Goal: Complete application form

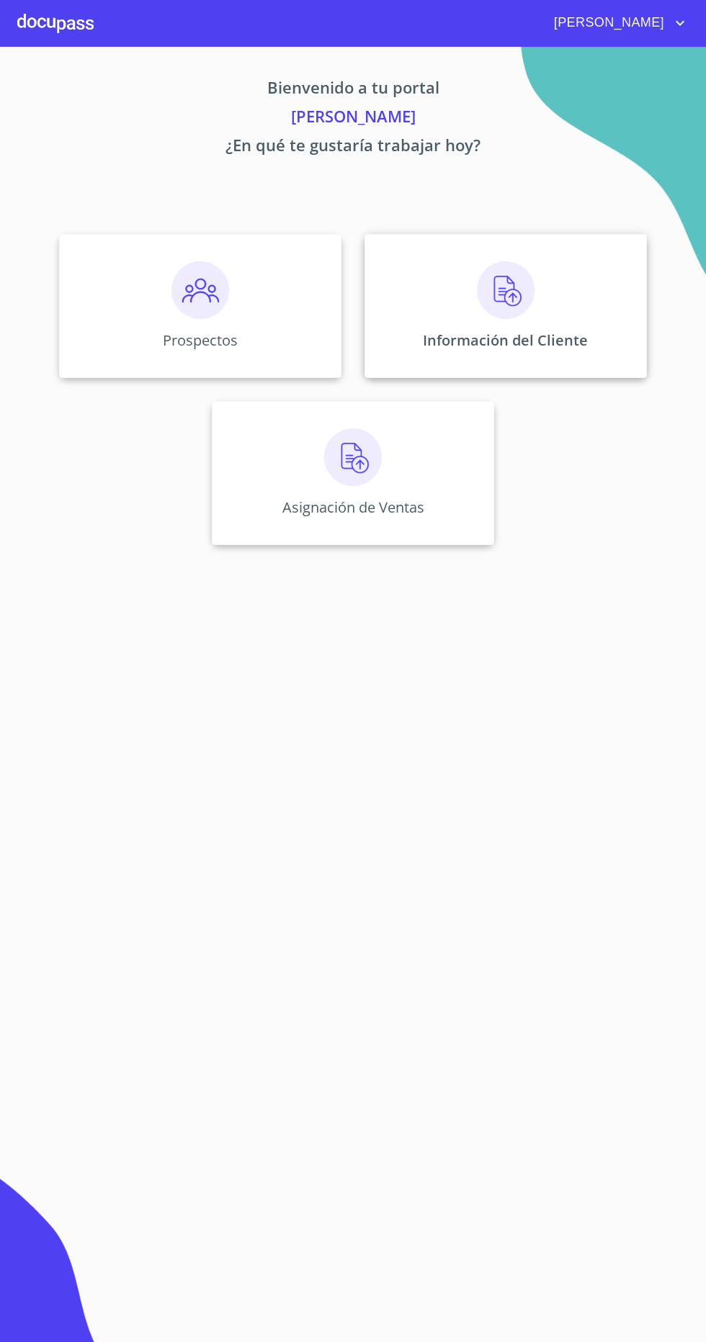
click at [552, 292] on div "Información del Cliente" at bounding box center [505, 306] width 282 height 144
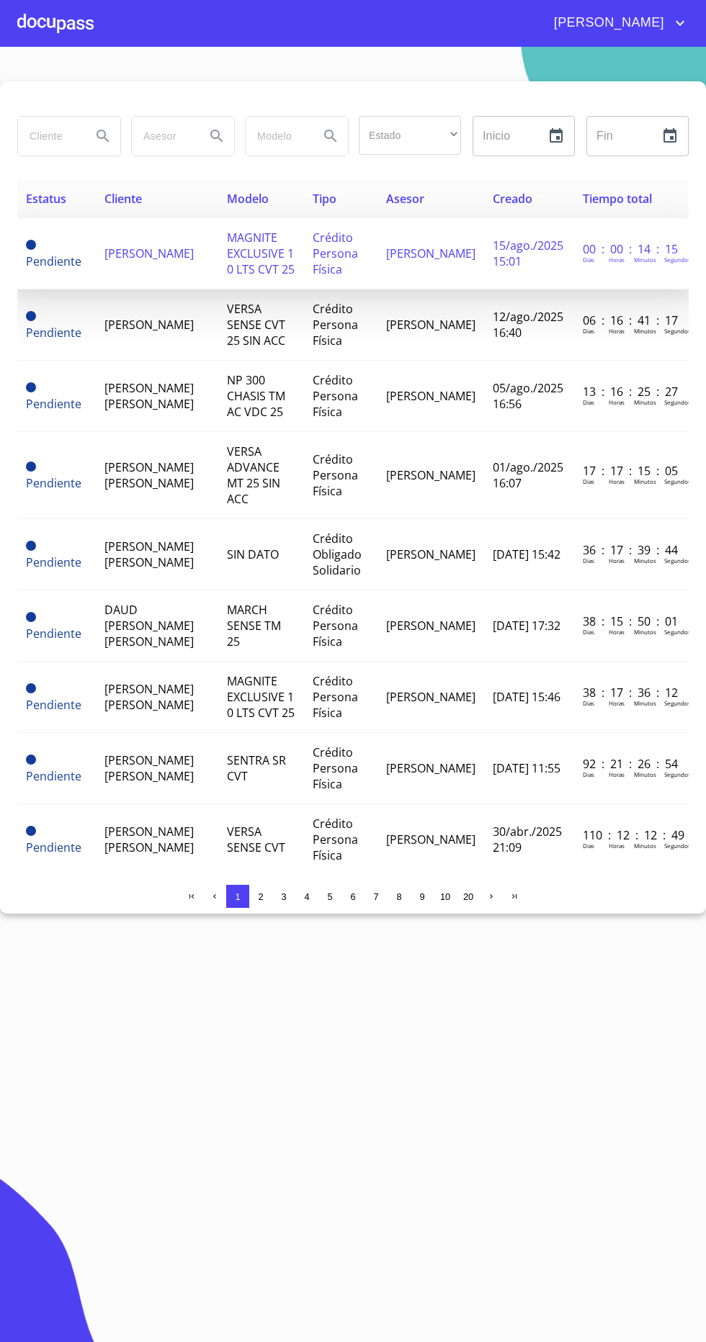
click at [141, 254] on span "[PERSON_NAME]" at bounding box center [148, 254] width 89 height 16
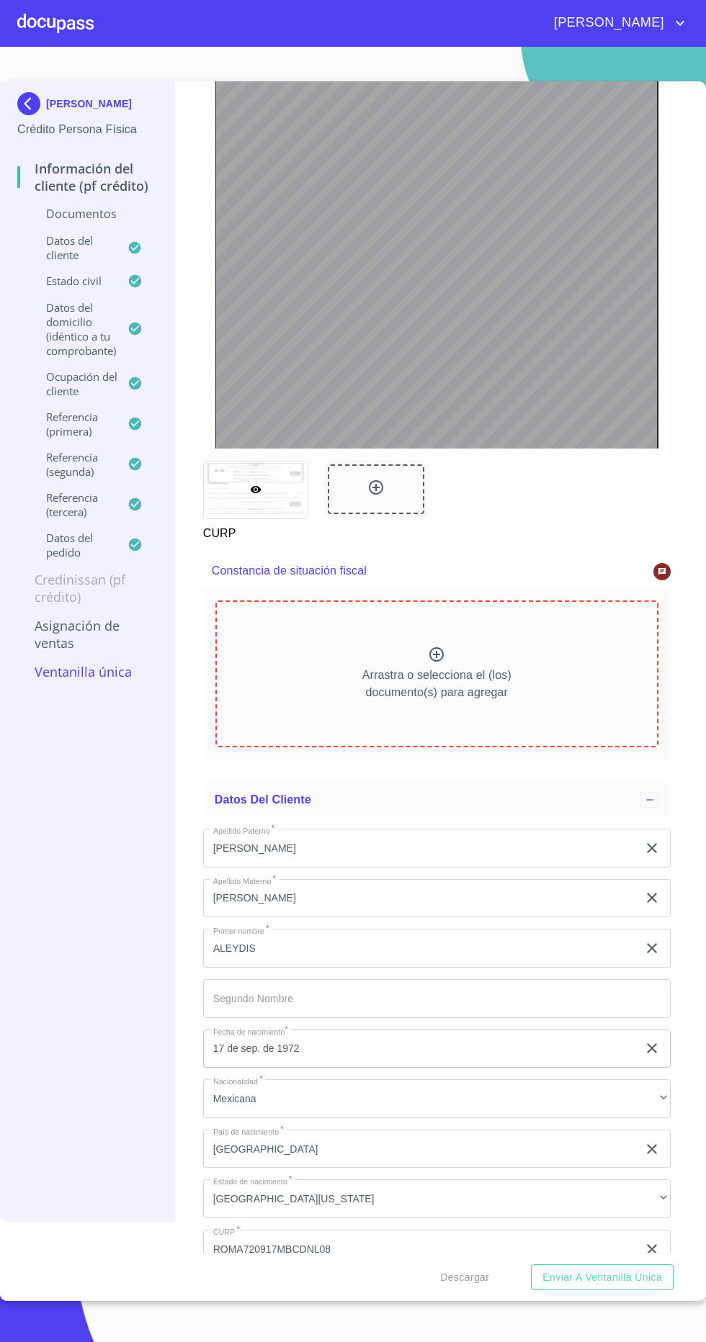
scroll to position [3593, 0]
click at [441, 690] on p "Arrastra o selecciona el (los) documento(s) para agregar" at bounding box center [436, 684] width 149 height 35
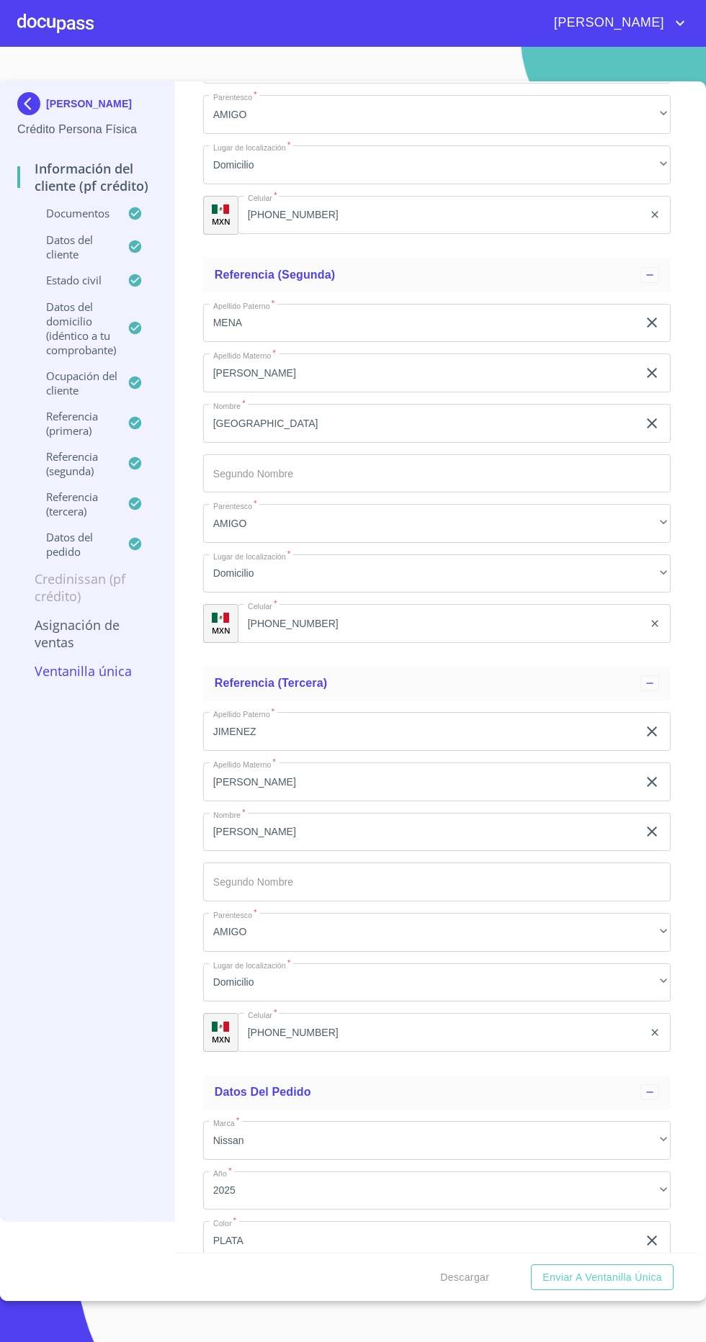
scroll to position [81, 0]
click at [600, 1287] on span "Enviar a Ventanilla única" at bounding box center [602, 1278] width 120 height 18
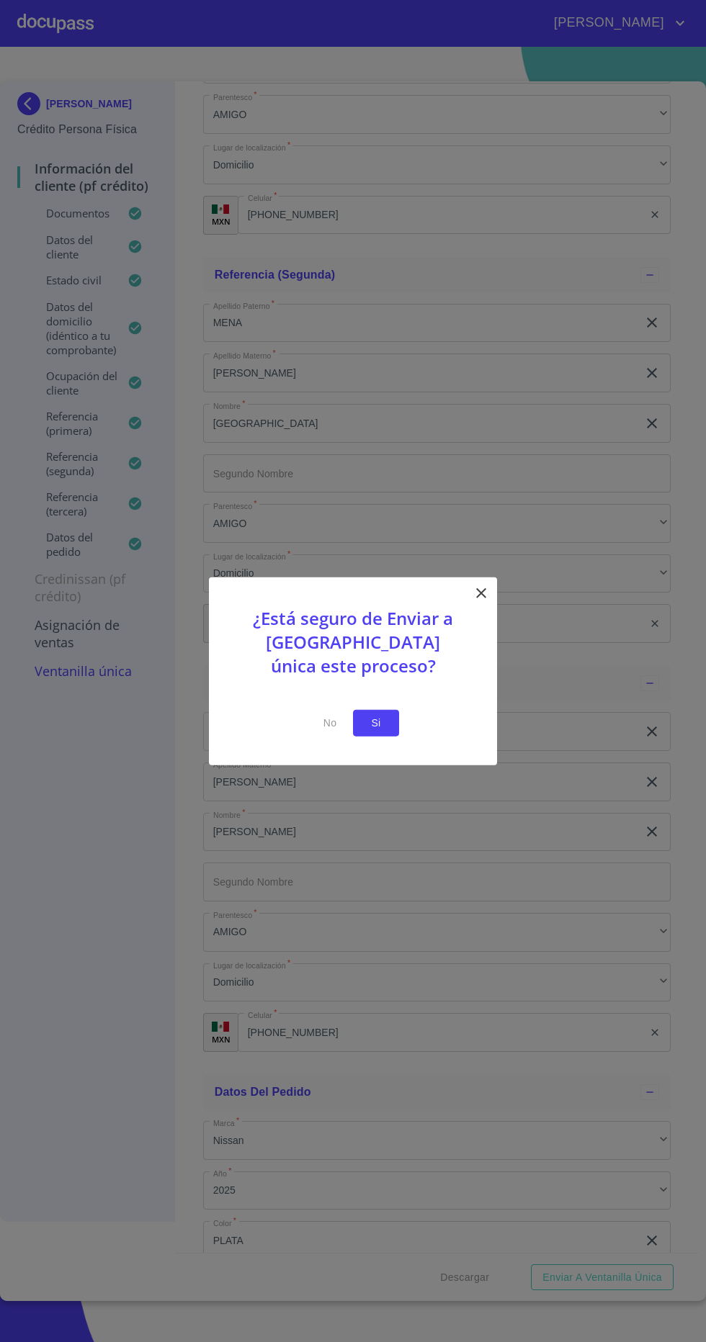
click at [392, 729] on button "Si" at bounding box center [376, 723] width 46 height 27
